Goal: Task Accomplishment & Management: Complete application form

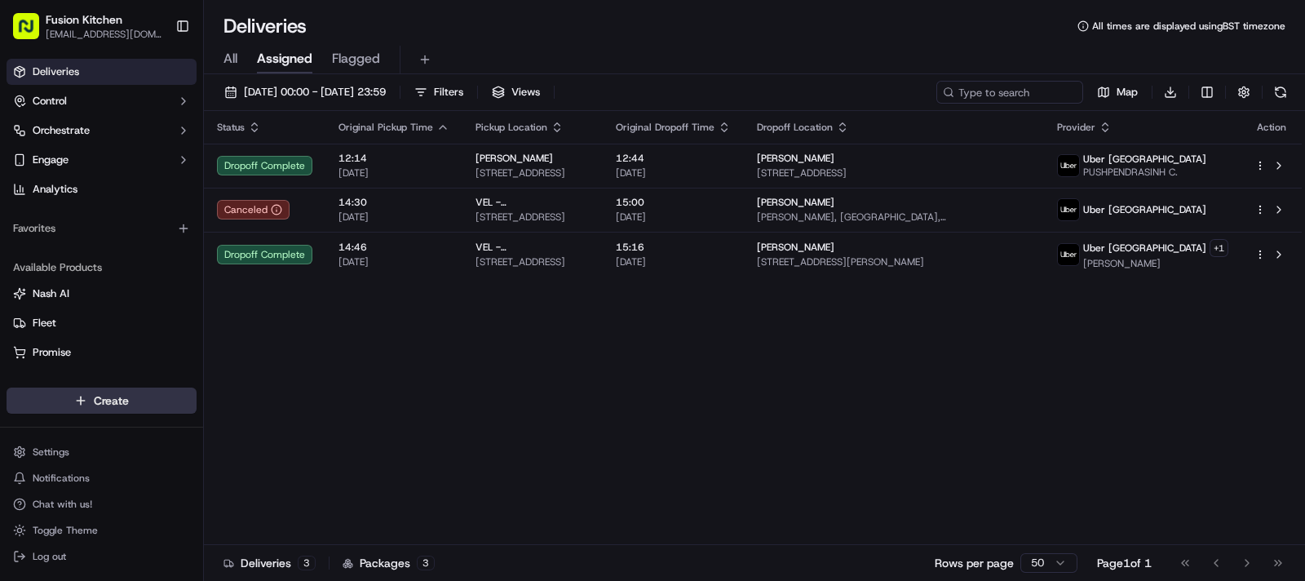
click at [82, 403] on html "Fusion Kitchen [EMAIL_ADDRESS][DOMAIN_NAME] Toggle Sidebar Deliveries Control O…" at bounding box center [652, 290] width 1305 height 581
click at [235, 431] on link "Delivery" at bounding box center [295, 430] width 182 height 29
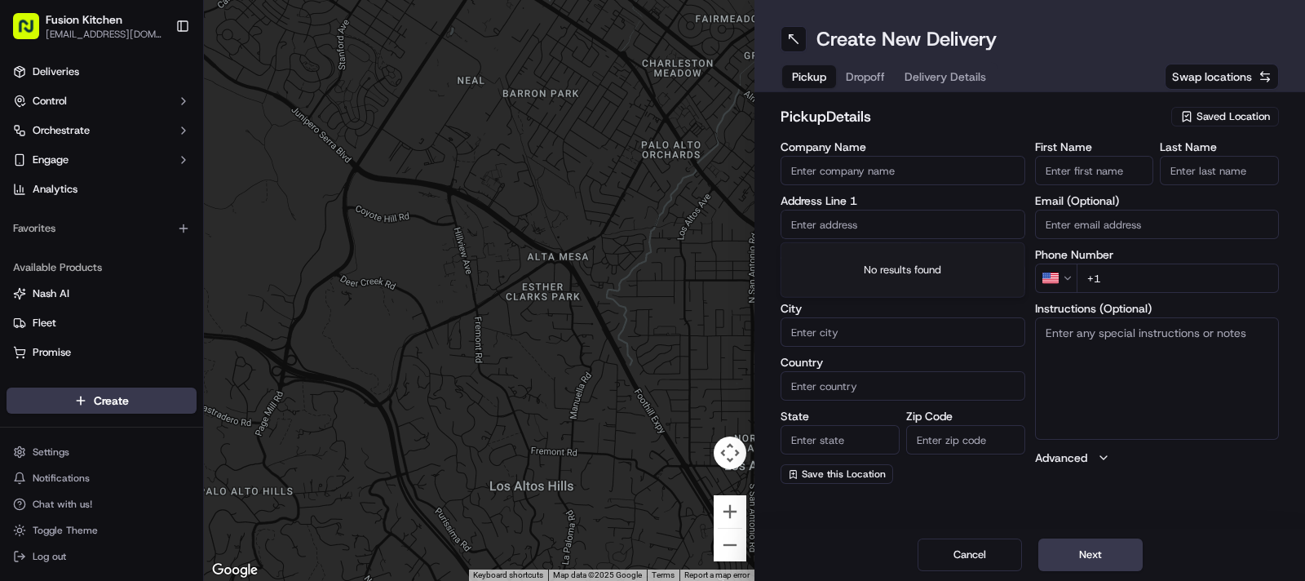
click at [894, 235] on input "text" at bounding box center [902, 224] width 245 height 29
paste input "[STREET_ADDRESS]."
click at [894, 250] on div "[STREET_ADDRESS]" at bounding box center [903, 258] width 237 height 24
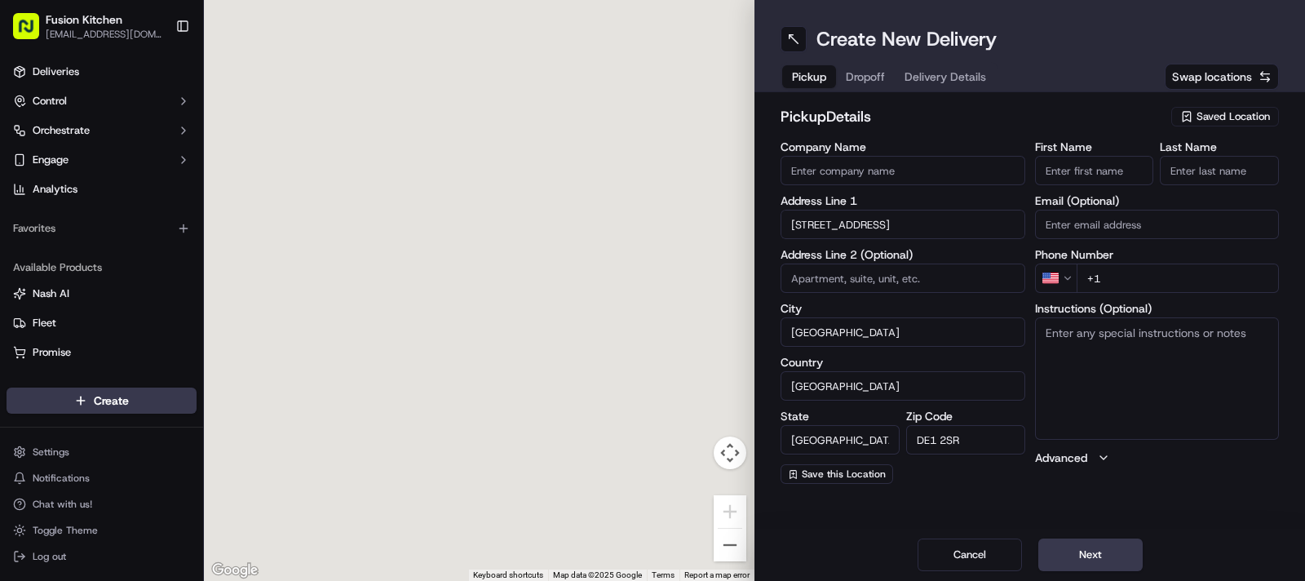
type input "[STREET_ADDRESS]"
type input "[GEOGRAPHIC_DATA]"
type input "DE1 2SR"
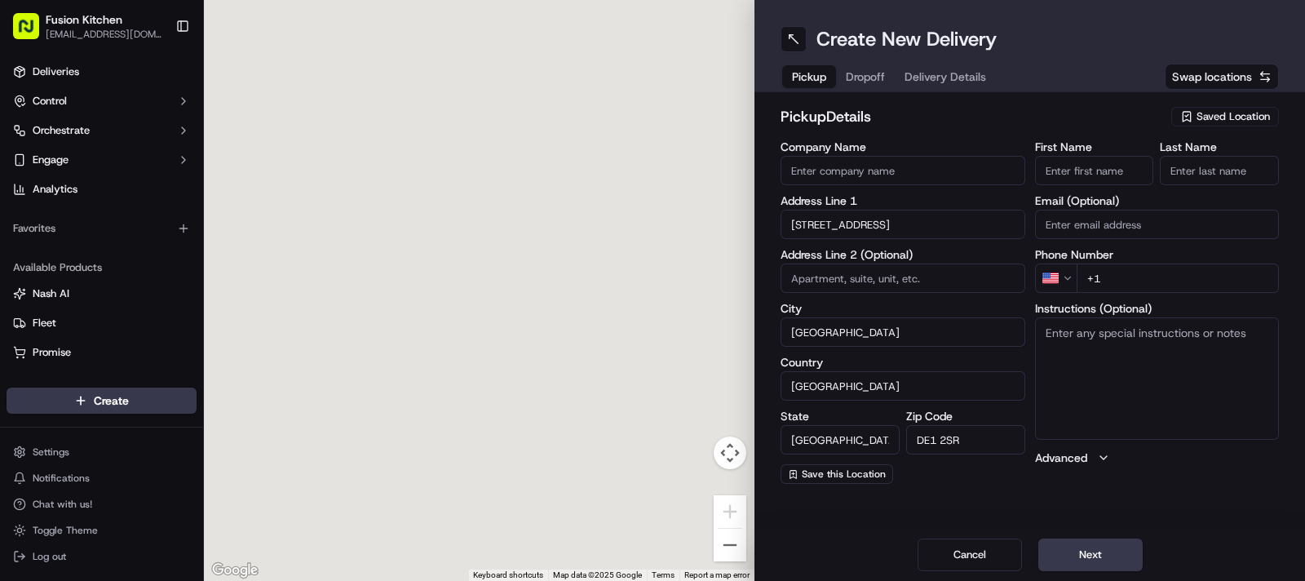
type input "[STREET_ADDRESS]"
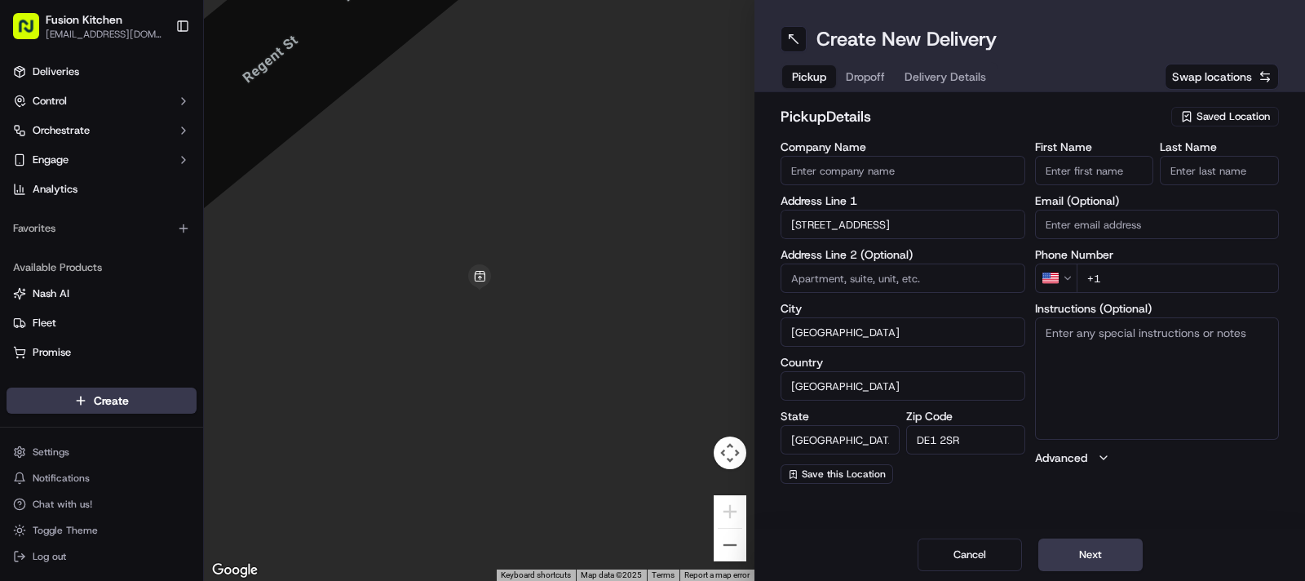
click at [1163, 374] on textarea "Instructions (Optional)" at bounding box center [1157, 378] width 245 height 122
paste textarea "[STREET_ADDRESS]."
type textarea "[STREET_ADDRESS]."
click at [1052, 276] on html "Fusion Kitchen [EMAIL_ADDRESS][DOMAIN_NAME] Toggle Sidebar Deliveries Control O…" at bounding box center [652, 290] width 1305 height 581
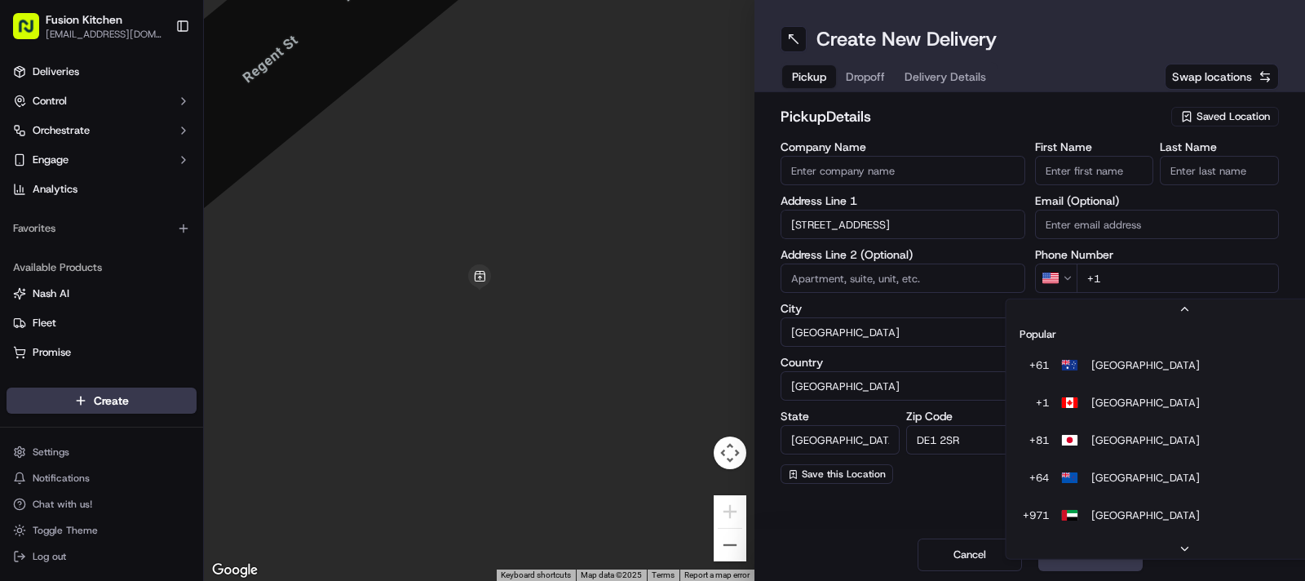
scroll to position [69, 0]
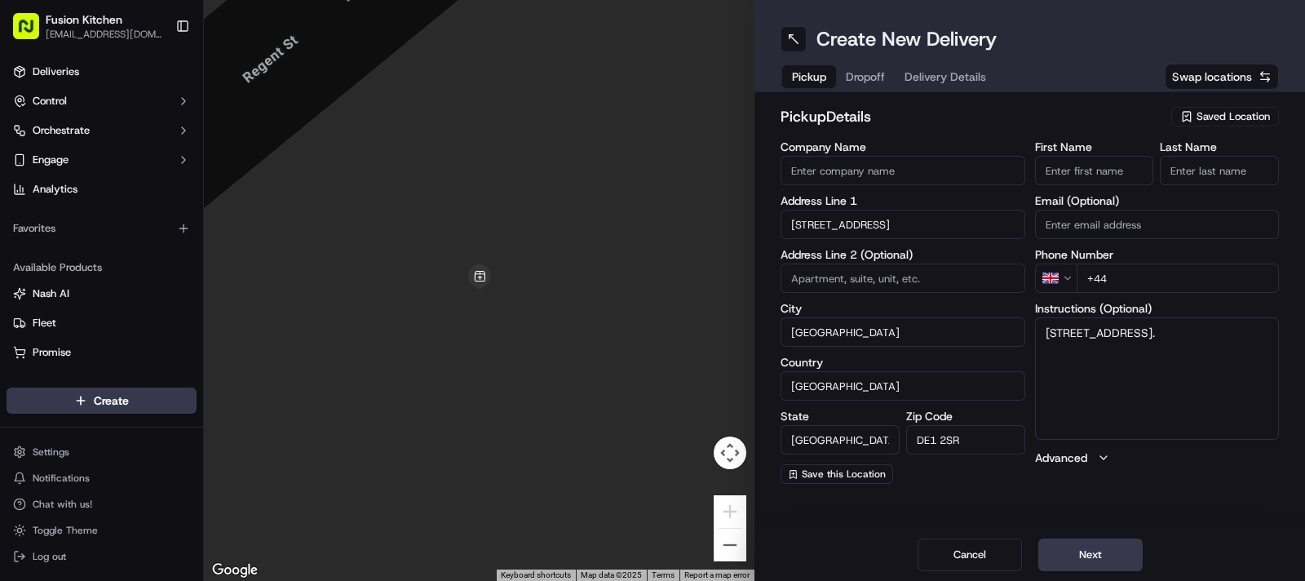
click at [1158, 268] on input "+44" at bounding box center [1178, 277] width 203 height 29
paste input "1332 292222"
type input "[PHONE_NUMBER]"
click at [1174, 356] on textarea "[STREET_ADDRESS]." at bounding box center [1157, 378] width 245 height 122
paste textarea "1332292222"
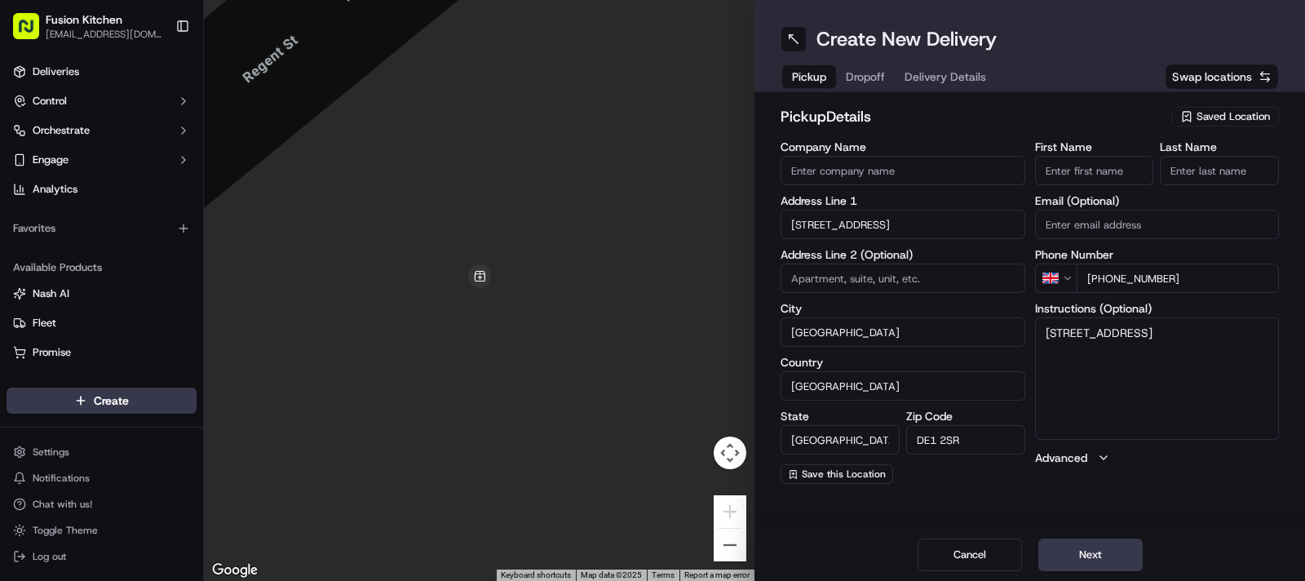
type textarea "[STREET_ADDRESS]"
click at [869, 171] on input "Company Name" at bounding box center [902, 170] width 245 height 29
paste input "[PERSON_NAME]"
type input "[PERSON_NAME]"
click at [1078, 177] on input "First Name" at bounding box center [1094, 170] width 119 height 29
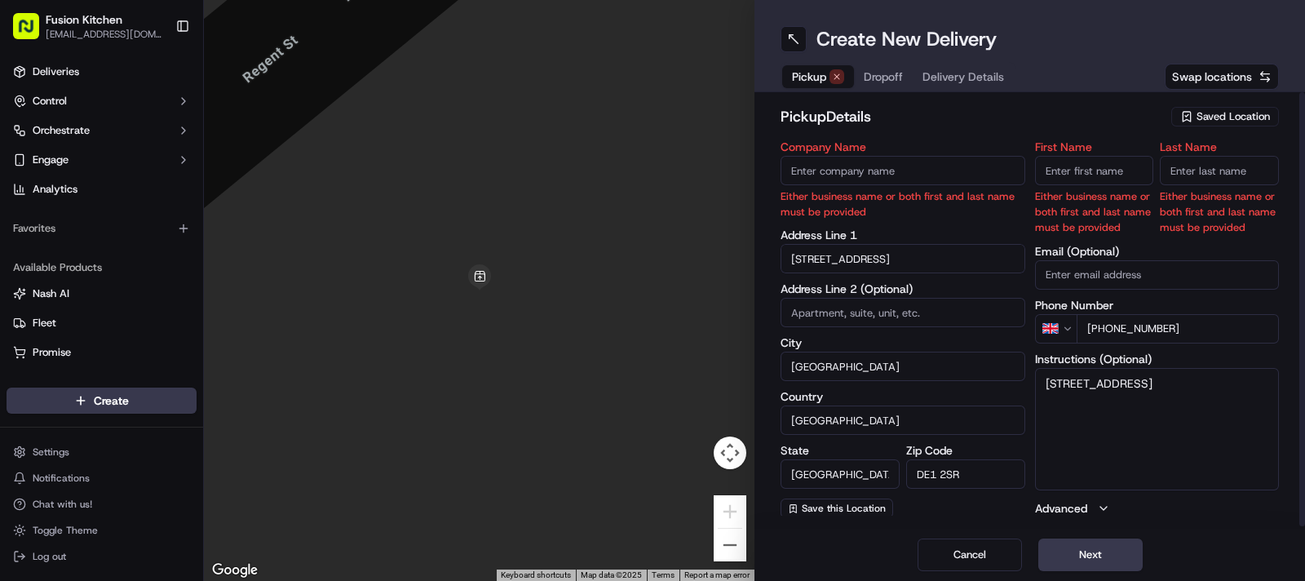
paste input "[PERSON_NAME]"
click at [1119, 179] on input "[PERSON_NAME]" at bounding box center [1094, 170] width 119 height 29
type input "[PERSON_NAME]"
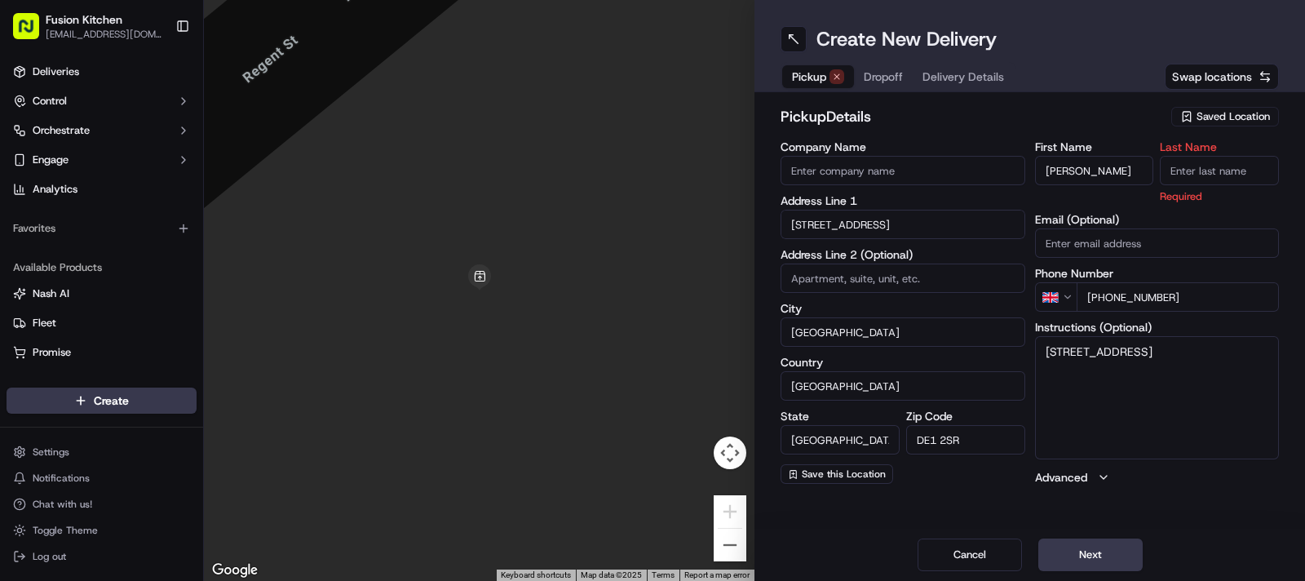
click at [1205, 177] on input "Last Name" at bounding box center [1219, 170] width 119 height 29
paste input "Sadiq"
type input "Sadiq"
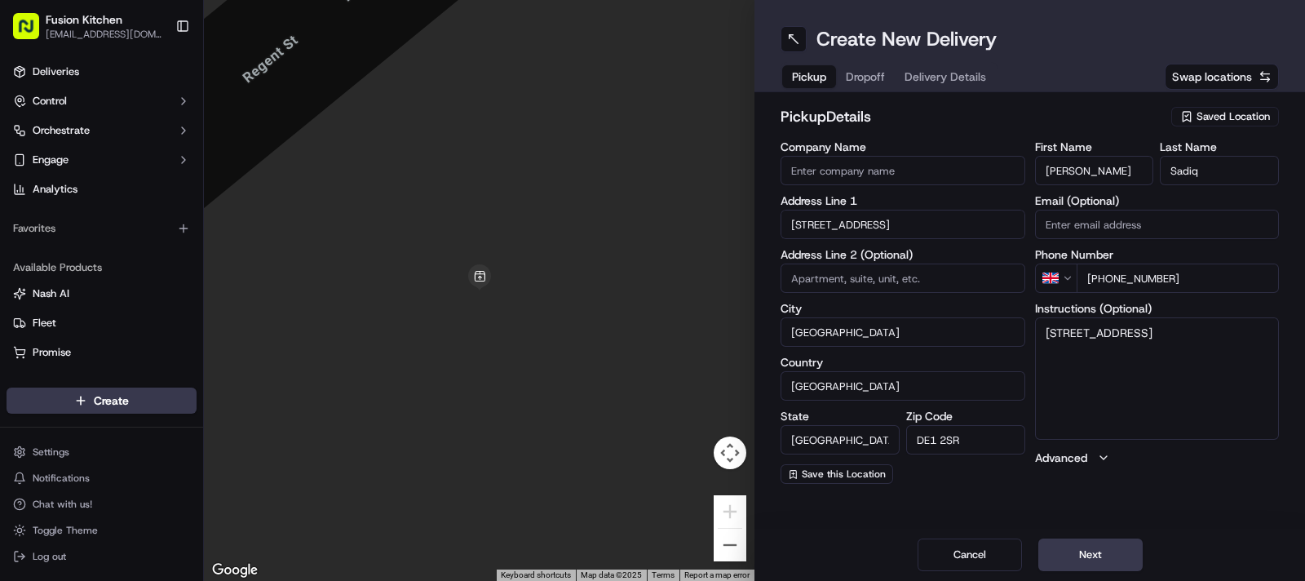
click at [878, 176] on input "Company Name" at bounding box center [902, 170] width 245 height 29
paste input "Chennai Dosa Derby"
type input "Chennai Dosa Derby"
click at [971, 124] on h2 "pickup Details" at bounding box center [970, 116] width 381 height 23
click at [1084, 547] on button "Next" at bounding box center [1090, 554] width 104 height 33
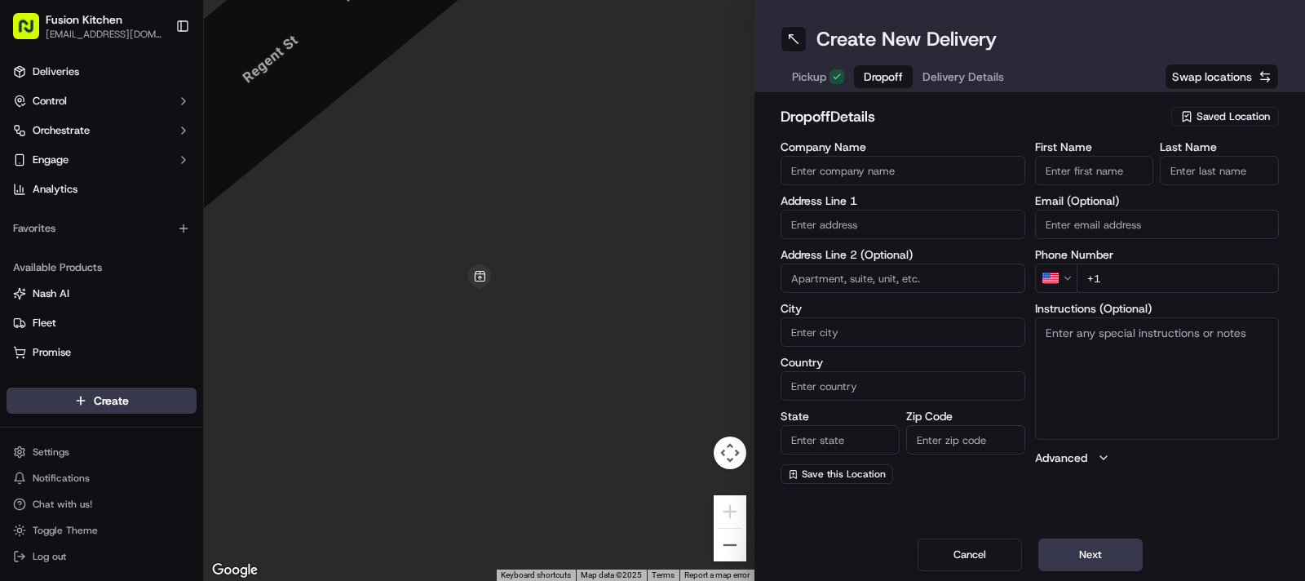
click at [817, 220] on input "text" at bounding box center [902, 224] width 245 height 29
paste input "[STREET_ADDRESS][PERSON_NAME]"
click at [860, 257] on div "[STREET_ADDRESS][PERSON_NAME]" at bounding box center [903, 258] width 237 height 24
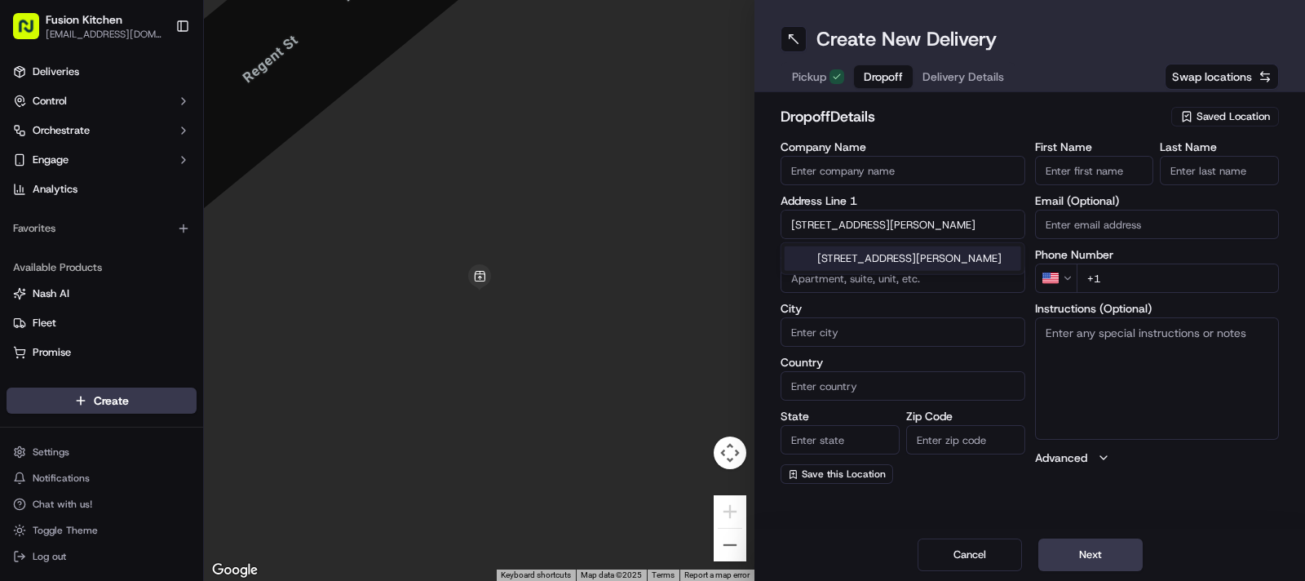
type input "[STREET_ADDRESS][PERSON_NAME]"
type input "[GEOGRAPHIC_DATA]"
type input "DE22 3UA"
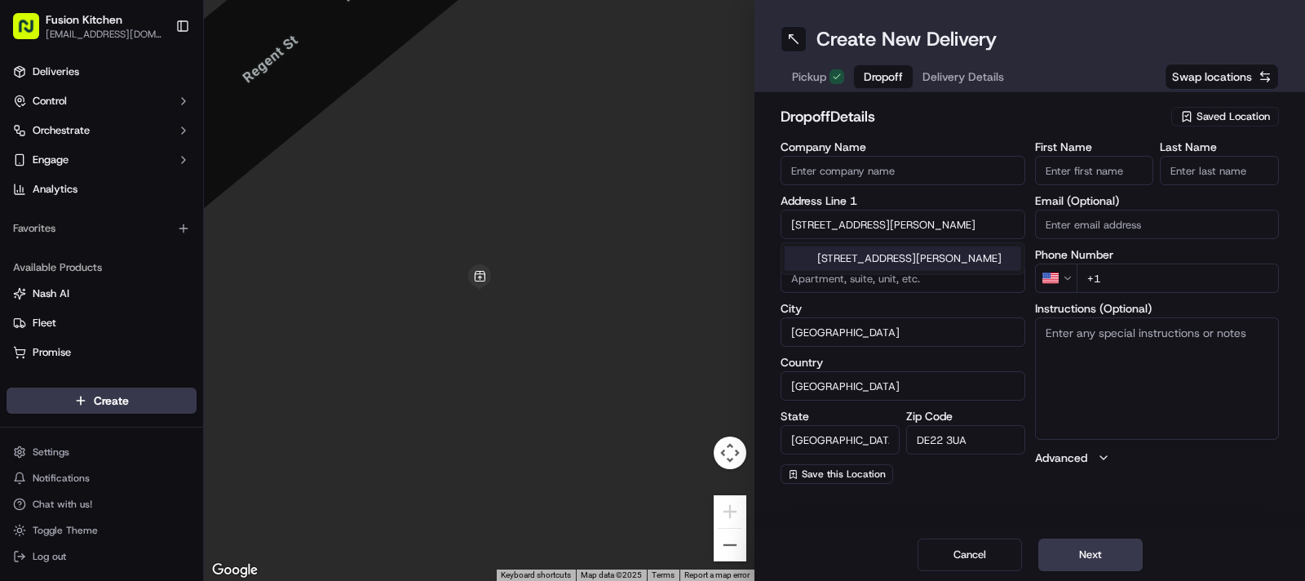
type input "[STREET_ADDRESS][PERSON_NAME]"
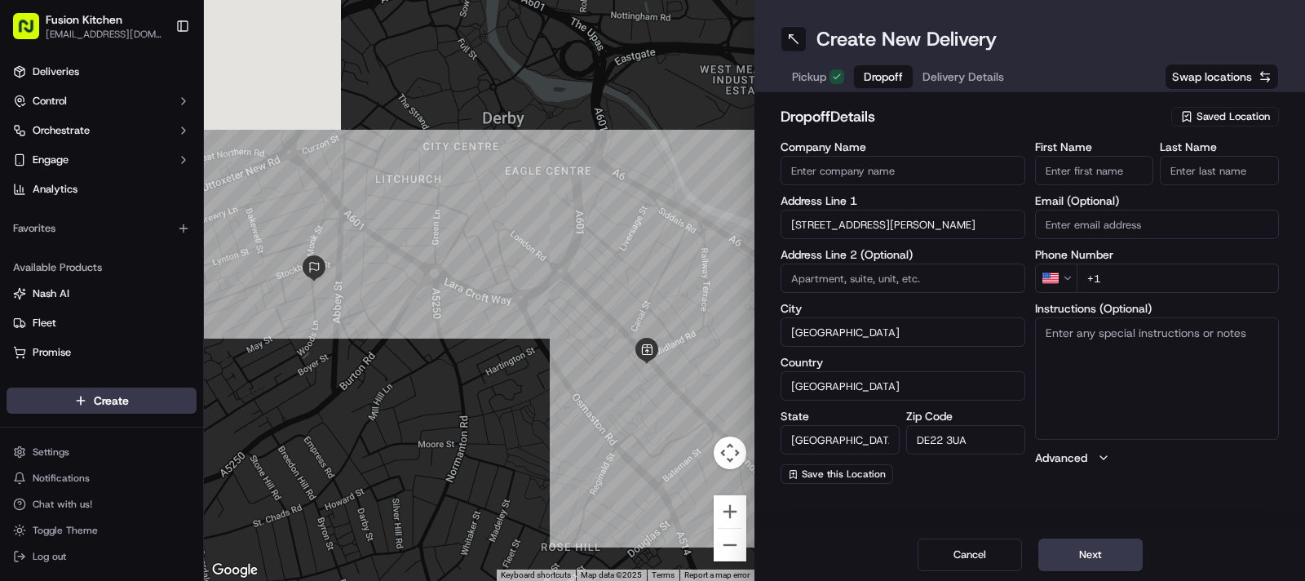
click at [1089, 374] on textarea "Instructions (Optional)" at bounding box center [1157, 378] width 245 height 122
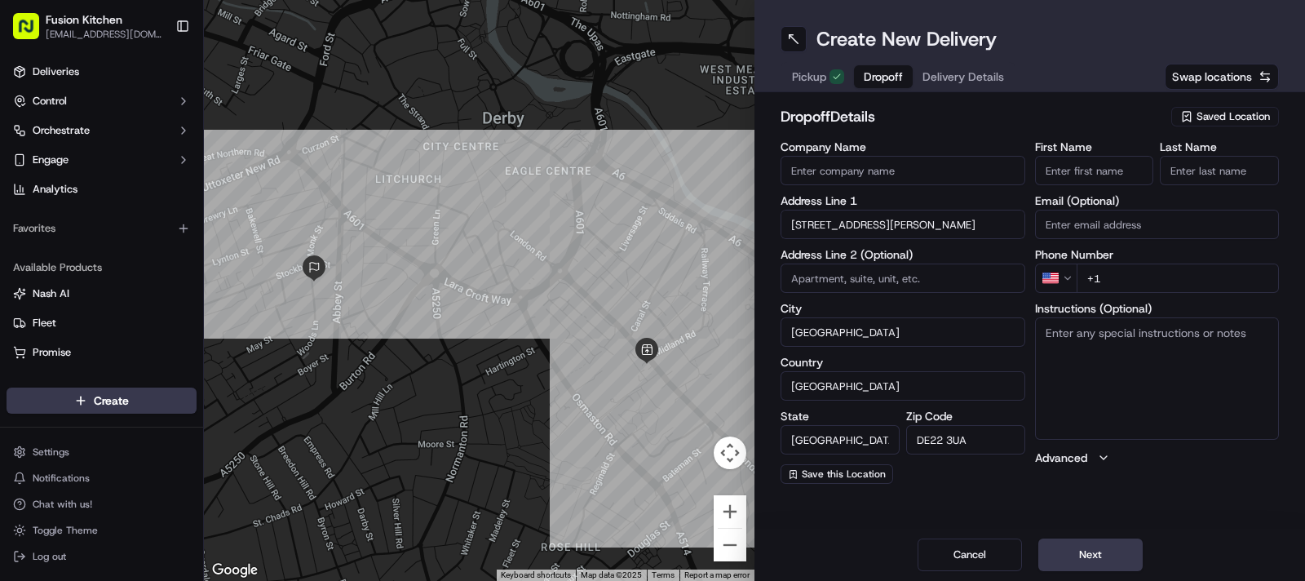
paste textarea "[STREET_ADDRESS][PERSON_NAME]"
type textarea "[STREET_ADDRESS][PERSON_NAME]"
click at [886, 285] on input at bounding box center [902, 277] width 245 height 29
type input "5"
click at [1156, 397] on textarea "[STREET_ADDRESS][PERSON_NAME]" at bounding box center [1157, 378] width 245 height 122
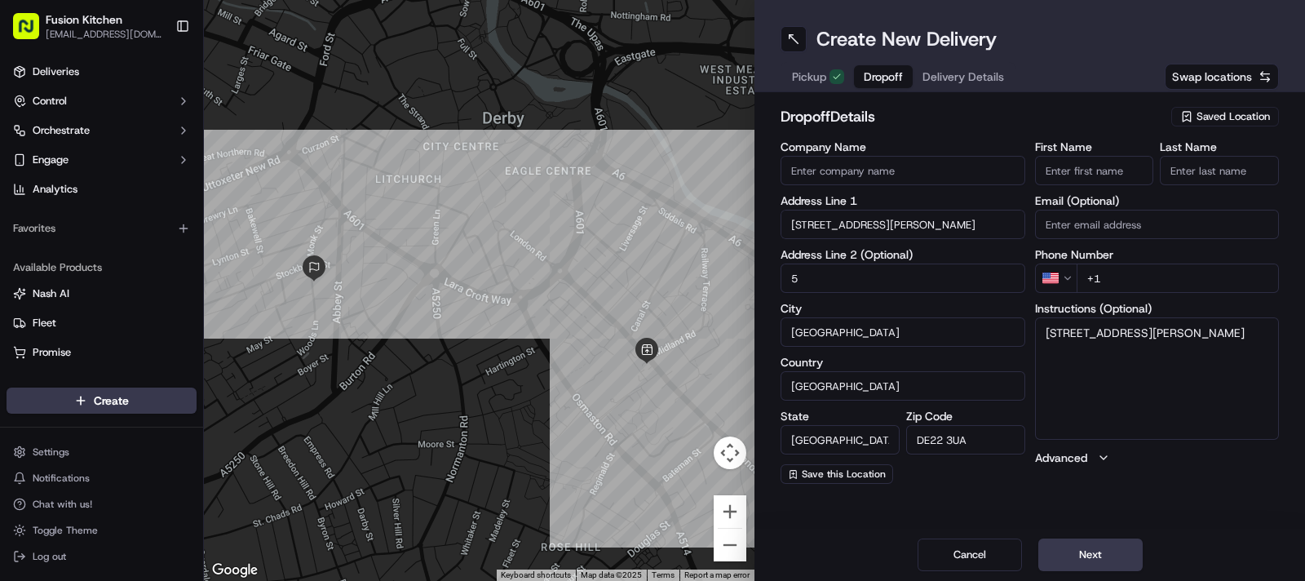
click at [893, 164] on input "Company Name" at bounding box center [902, 170] width 245 height 29
paste input "[PERSON_NAME]"
type input "[PERSON_NAME]"
click at [1077, 169] on input "First Name" at bounding box center [1094, 170] width 119 height 29
paste input "[PERSON_NAME]"
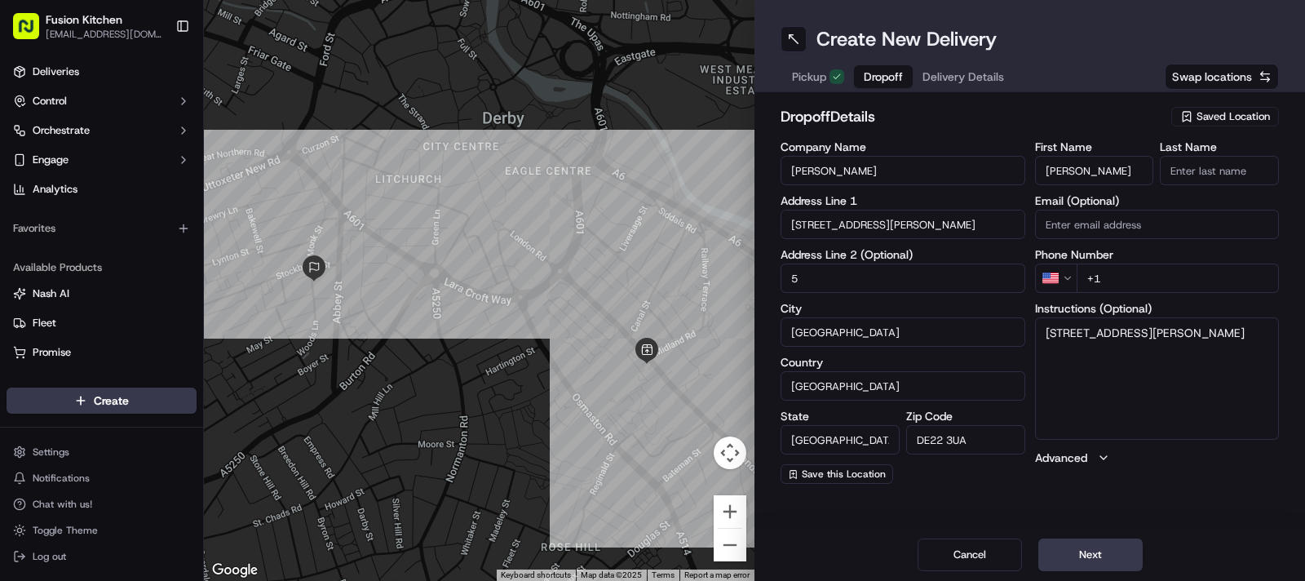
click at [1108, 161] on input "[PERSON_NAME]" at bounding box center [1094, 170] width 119 height 29
type input "[PERSON_NAME]"
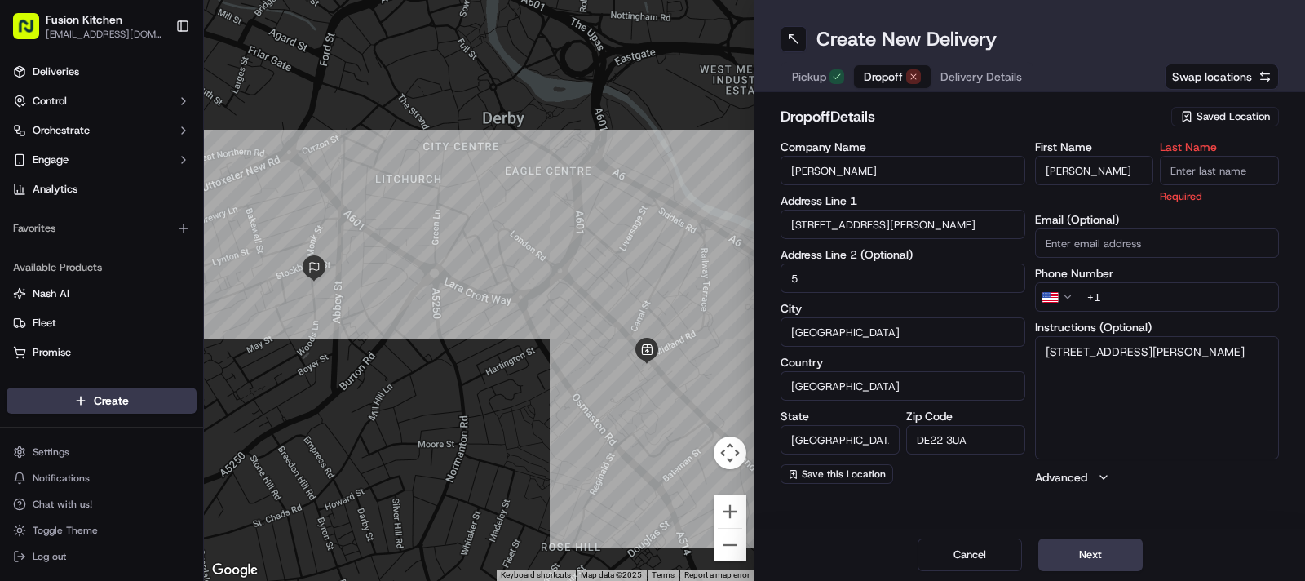
click at [1209, 176] on input "Last Name" at bounding box center [1219, 170] width 119 height 29
paste input "Palasseril"
type input "Palasseril"
click at [1022, 123] on h2 "dropoff Details" at bounding box center [970, 116] width 381 height 23
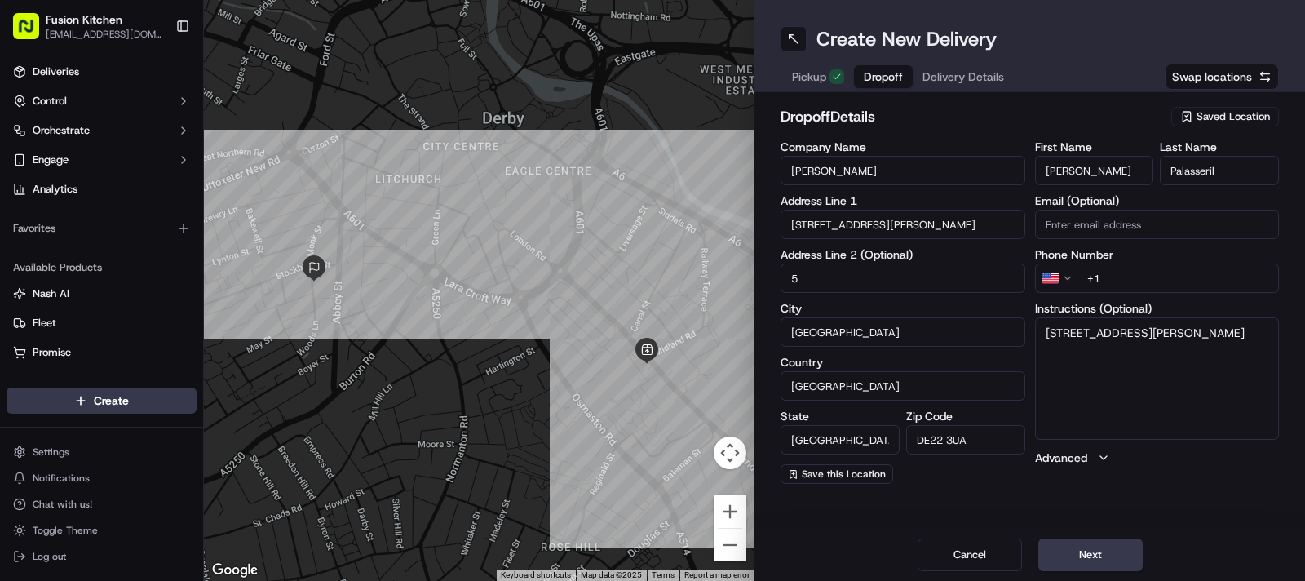
click at [1045, 273] on html "Fusion Kitchen [EMAIL_ADDRESS][DOMAIN_NAME] Toggle Sidebar Deliveries Control O…" at bounding box center [652, 290] width 1305 height 581
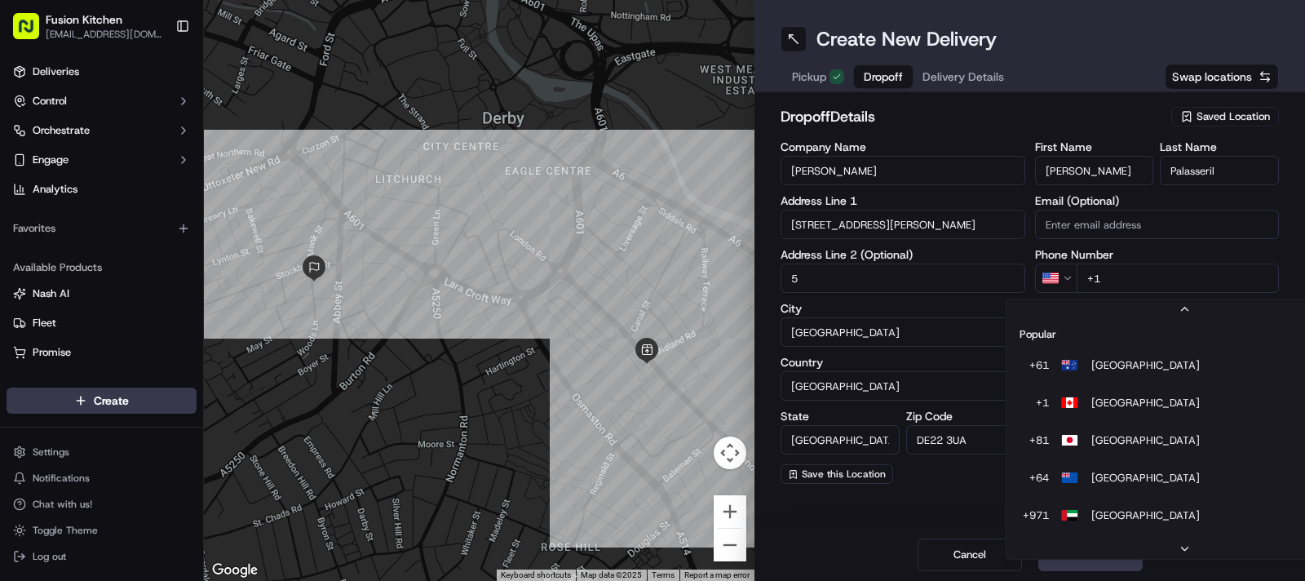
scroll to position [69, 0]
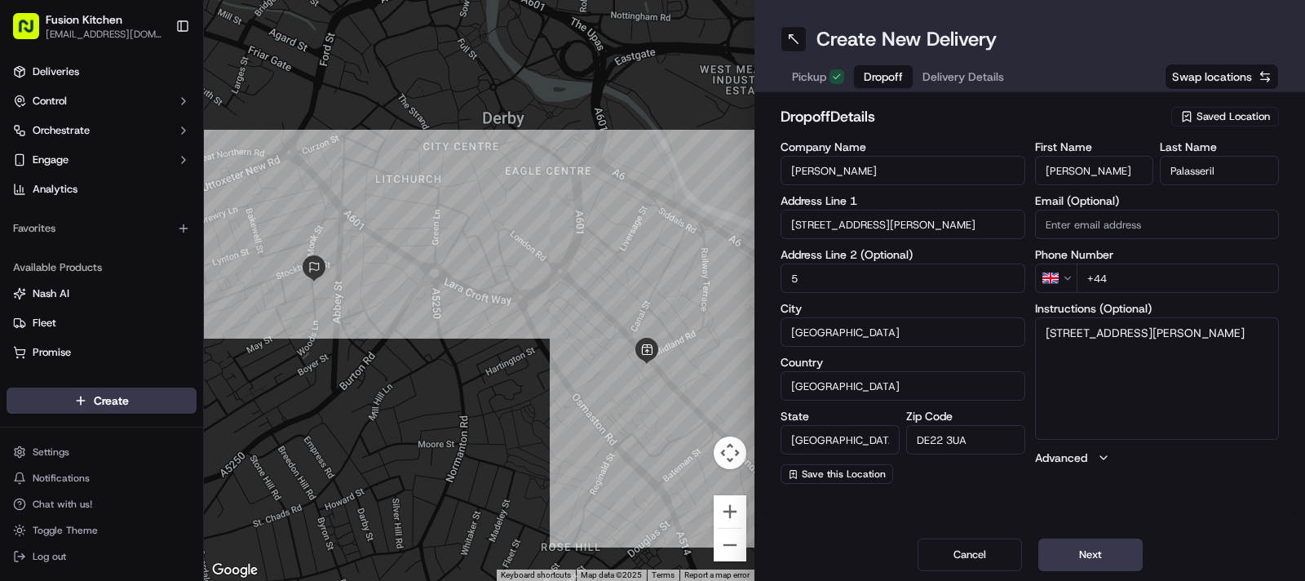
click at [1122, 278] on input "+44" at bounding box center [1178, 277] width 203 height 29
paste input "07824 075861"
click at [1120, 279] on input "[PHONE_NUMBER]" at bounding box center [1178, 277] width 203 height 29
type input "[PHONE_NUMBER]"
click at [1164, 360] on textarea "[STREET_ADDRESS][PERSON_NAME]" at bounding box center [1157, 378] width 245 height 122
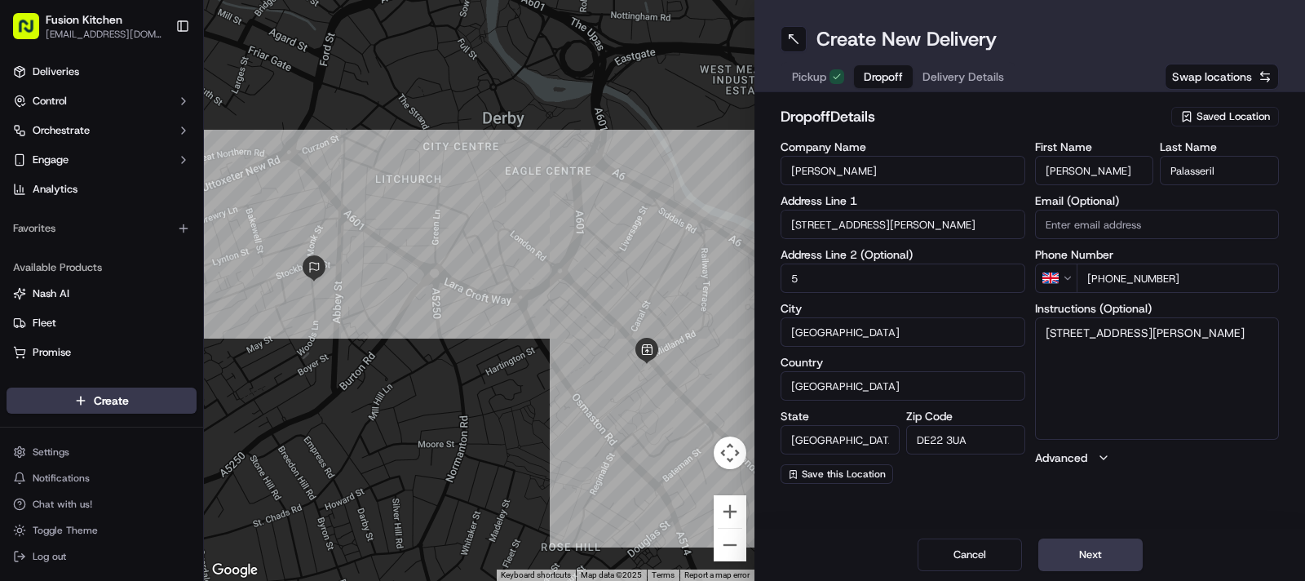
paste textarea "07824075861"
type textarea "[STREET_ADDRESS][PERSON_NAME] 07824075861"
click at [1110, 554] on button "Next" at bounding box center [1090, 554] width 104 height 33
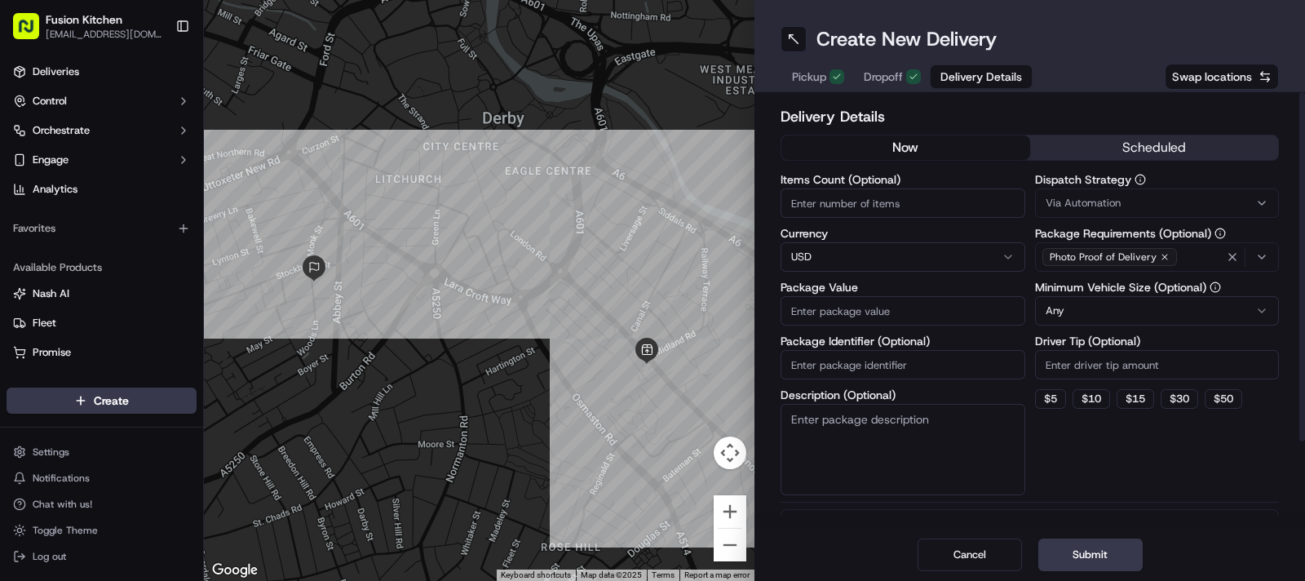
click at [806, 257] on html "Fusion Kitchen [EMAIL_ADDRESS][DOMAIN_NAME] Toggle Sidebar Deliveries Control O…" at bounding box center [652, 290] width 1305 height 581
click at [838, 322] on input "Package Value" at bounding box center [902, 310] width 245 height 29
paste input "36.63"
type input "36.63"
click at [1069, 566] on button "Submit" at bounding box center [1090, 554] width 104 height 33
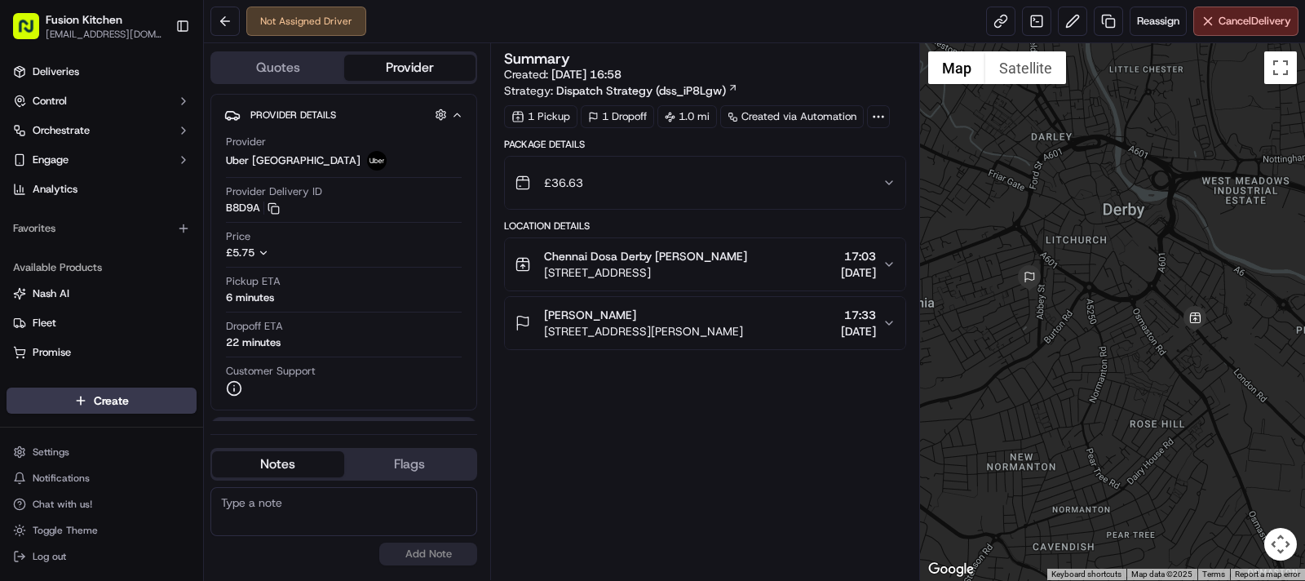
click at [628, 320] on span "[PERSON_NAME]" at bounding box center [590, 315] width 92 height 16
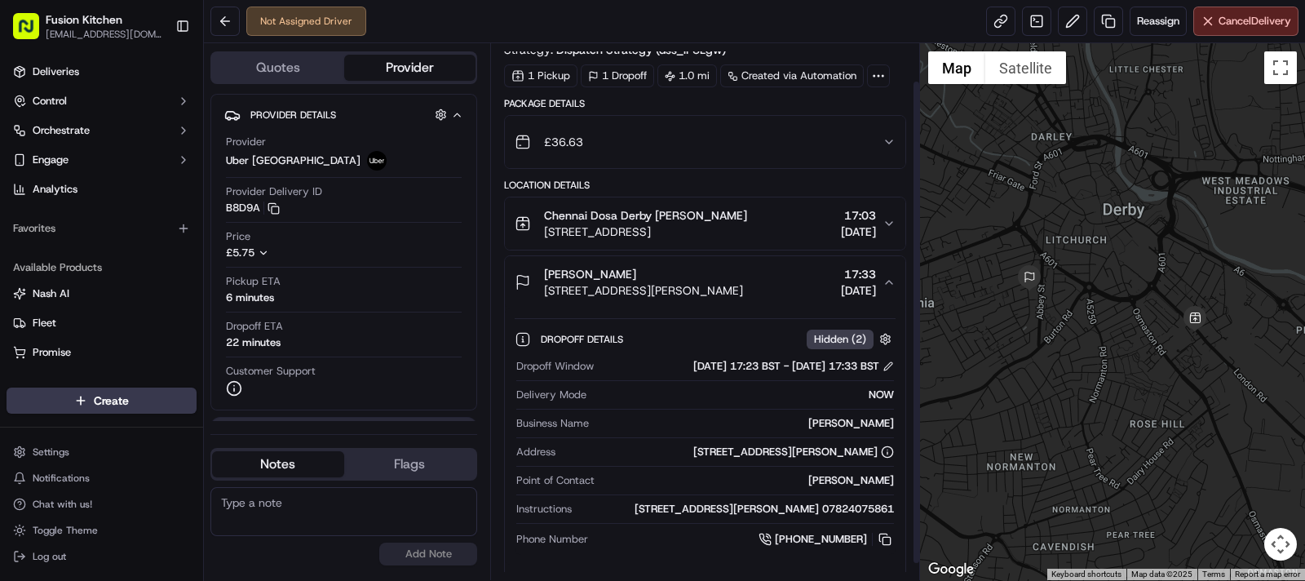
scroll to position [60, 0]
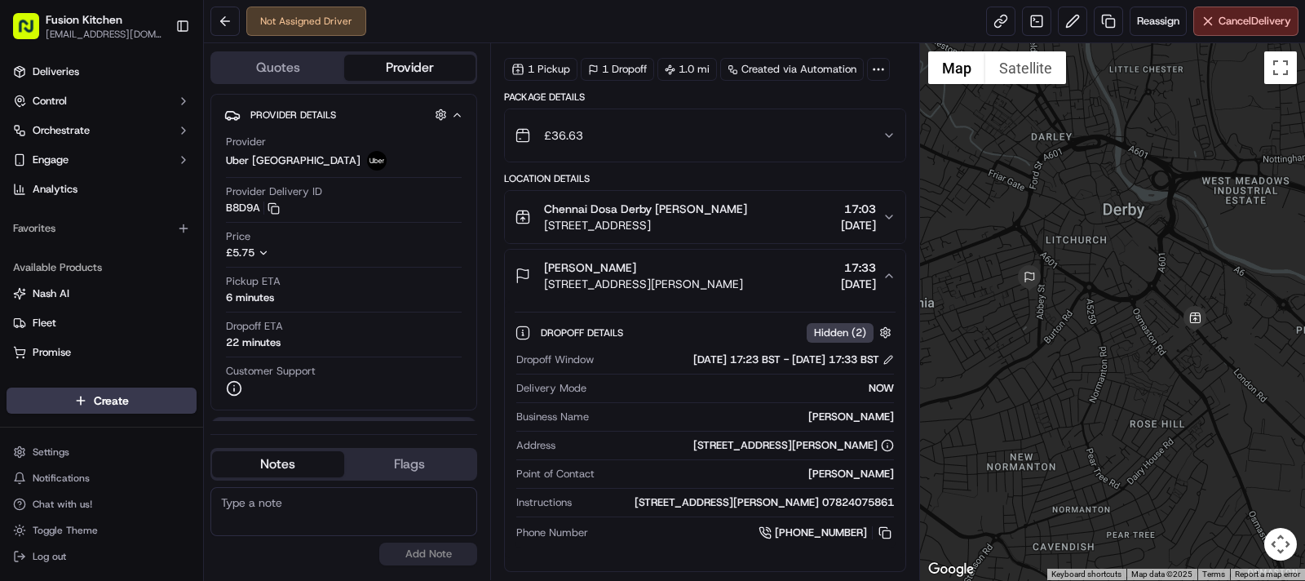
click at [613, 259] on span "[PERSON_NAME]" at bounding box center [590, 267] width 92 height 16
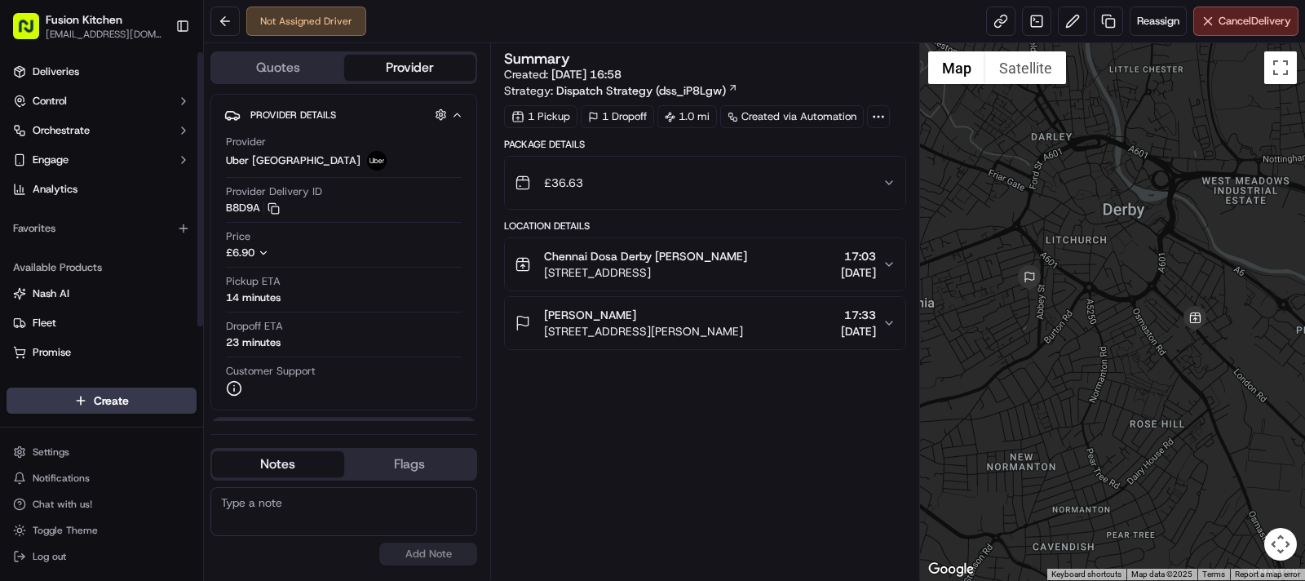
click at [82, 86] on ul "Deliveries Control Orchestrate Engage Analytics" at bounding box center [102, 131] width 190 height 144
click at [98, 85] on ul "Deliveries Control Orchestrate Engage Analytics" at bounding box center [102, 131] width 190 height 144
click at [599, 349] on div "Summary Created: [DATE] 16:58 Strategy: Dispatch Strategy (dss_iP8Lgw) 1 Pickup…" at bounding box center [705, 311] width 402 height 520
click at [605, 343] on button "[PERSON_NAME] [STREET_ADDRESS][PERSON_NAME] 17:33 [DATE]" at bounding box center [705, 323] width 400 height 52
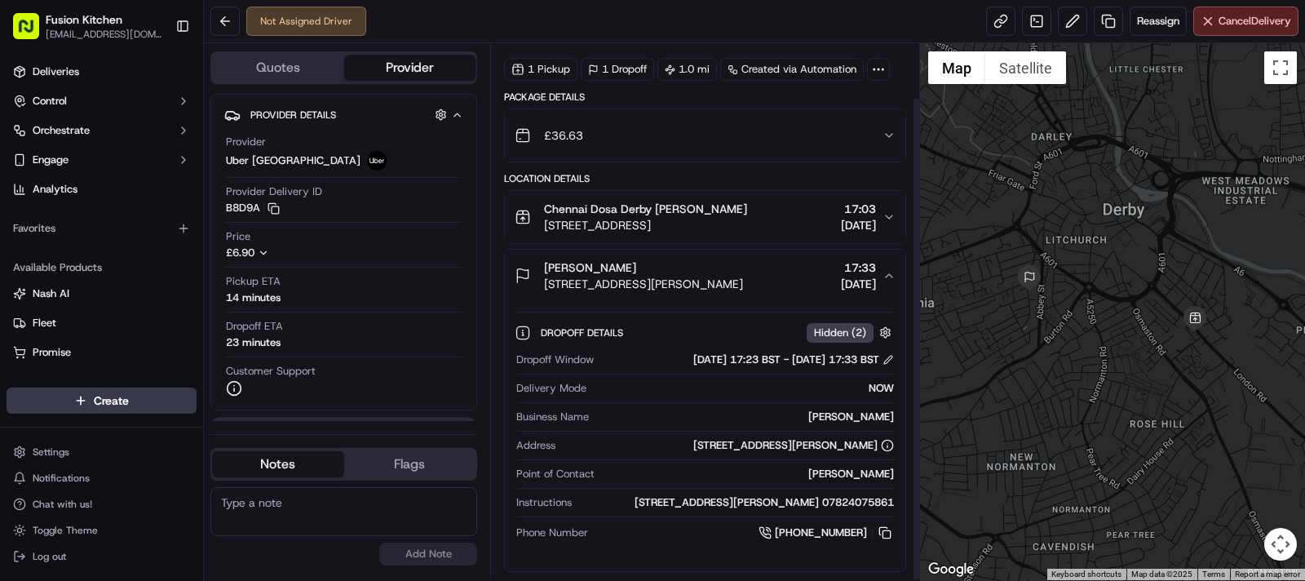
scroll to position [60, 0]
